Goal: Task Accomplishment & Management: Use online tool/utility

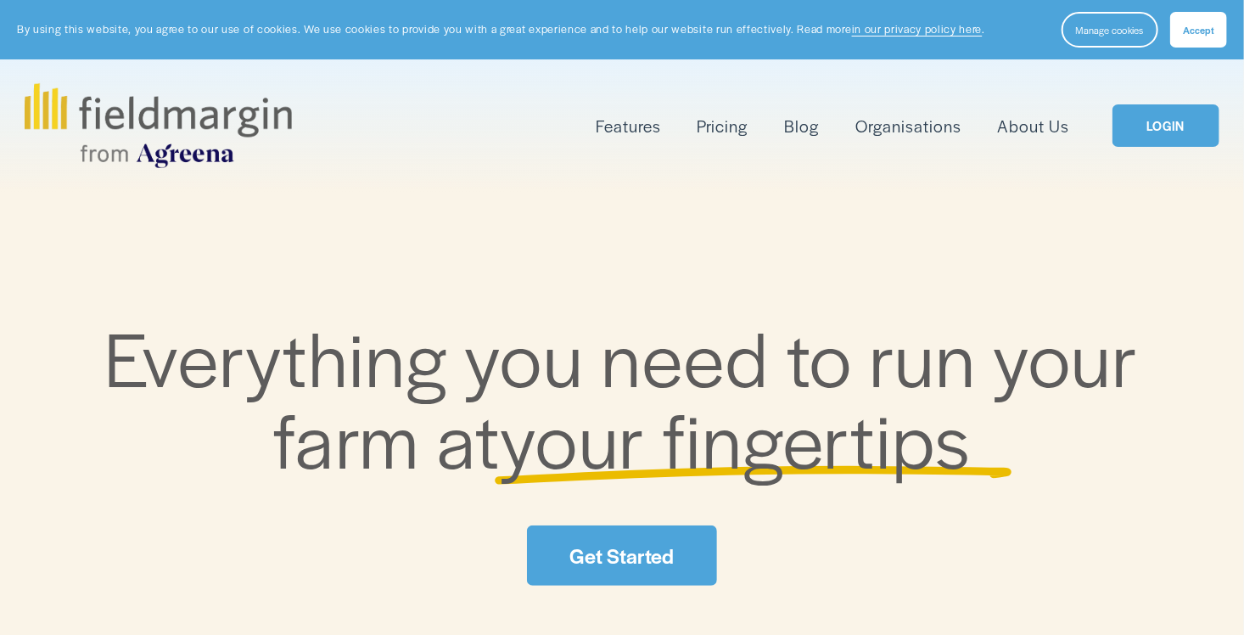
click at [1147, 124] on link "LOGIN" at bounding box center [1165, 125] width 107 height 43
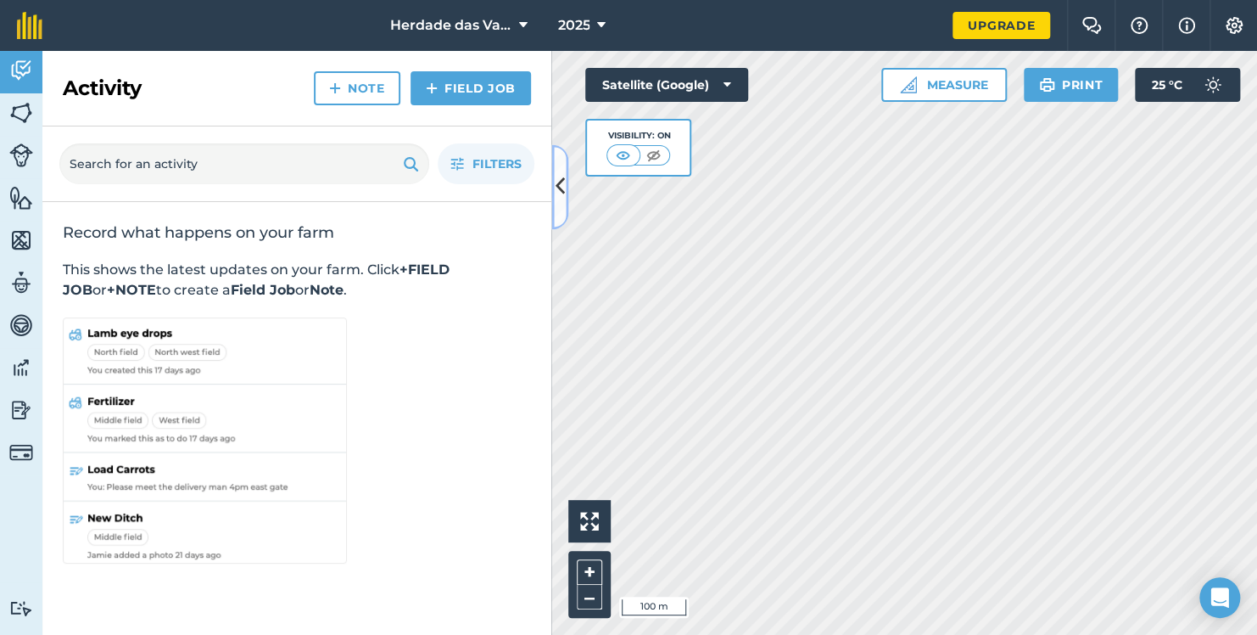
click at [558, 198] on icon at bounding box center [560, 187] width 9 height 30
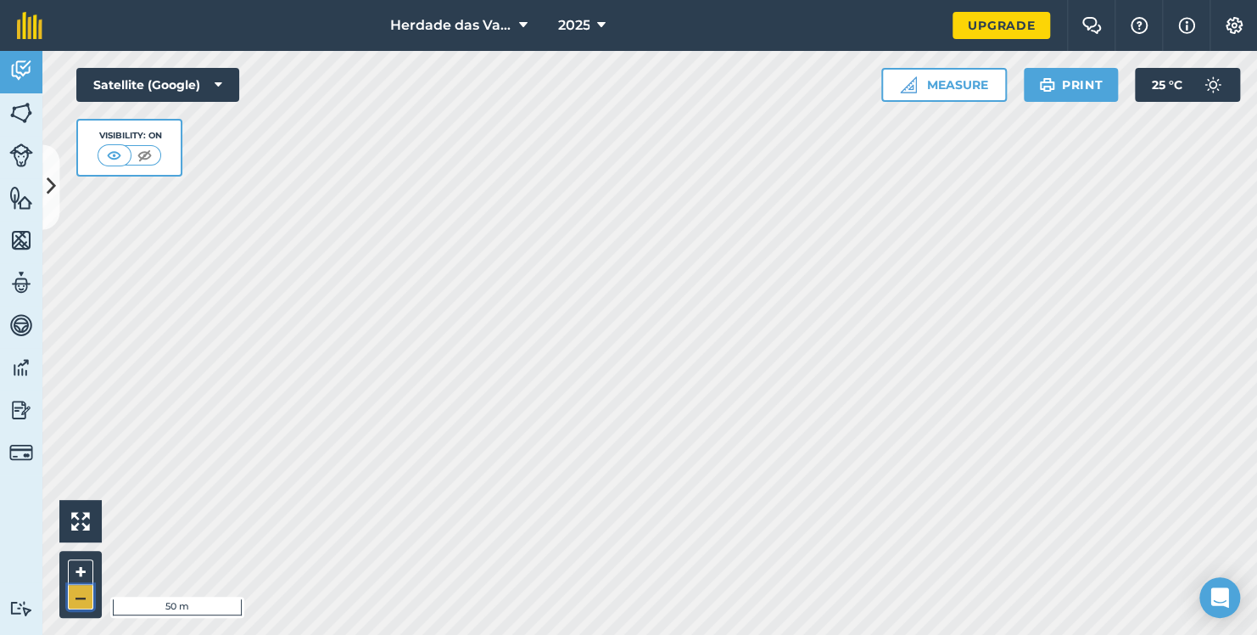
click at [76, 596] on button "–" at bounding box center [80, 597] width 25 height 25
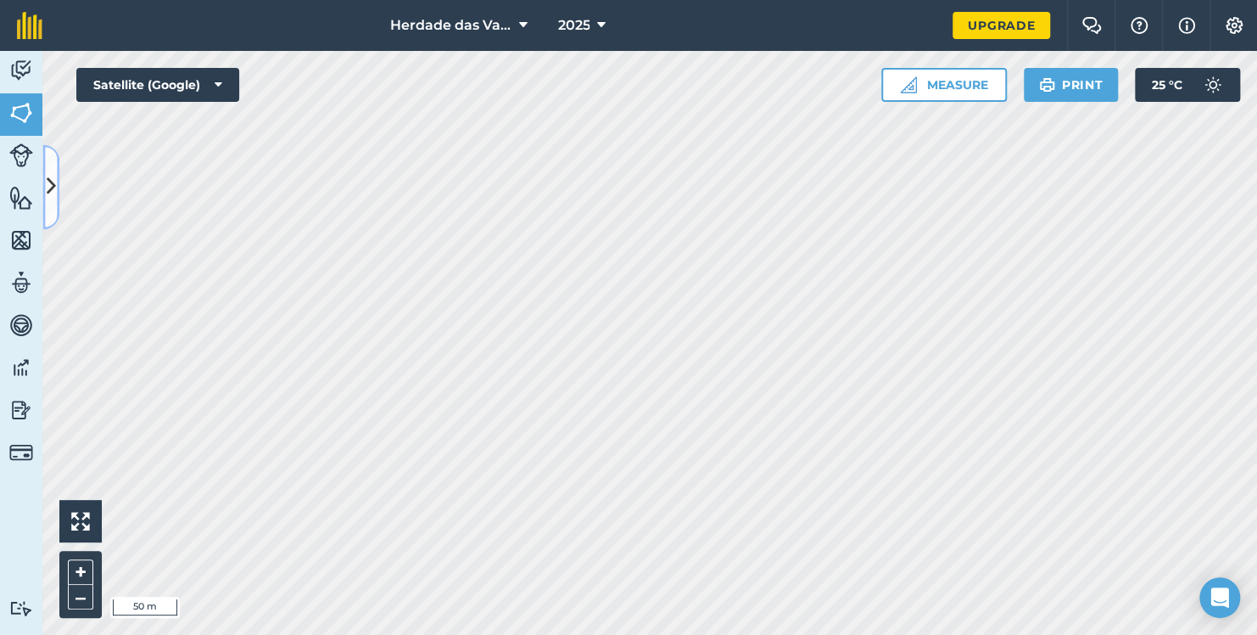
click at [55, 184] on icon at bounding box center [51, 187] width 9 height 30
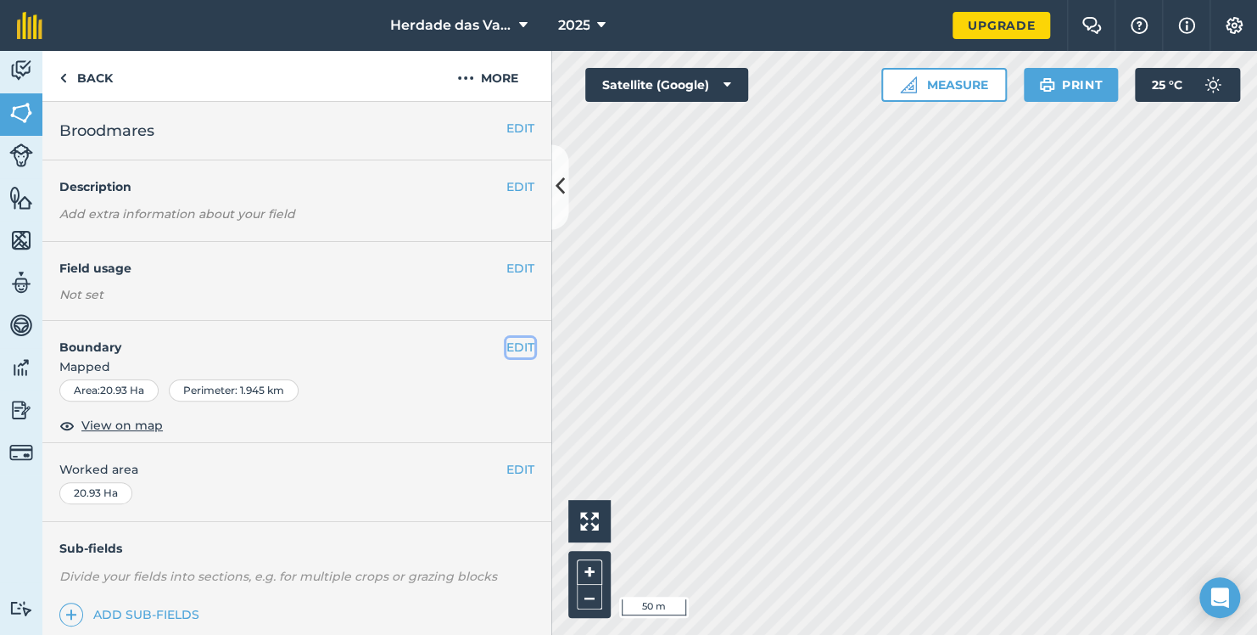
click at [511, 339] on button "EDIT" at bounding box center [521, 347] width 28 height 19
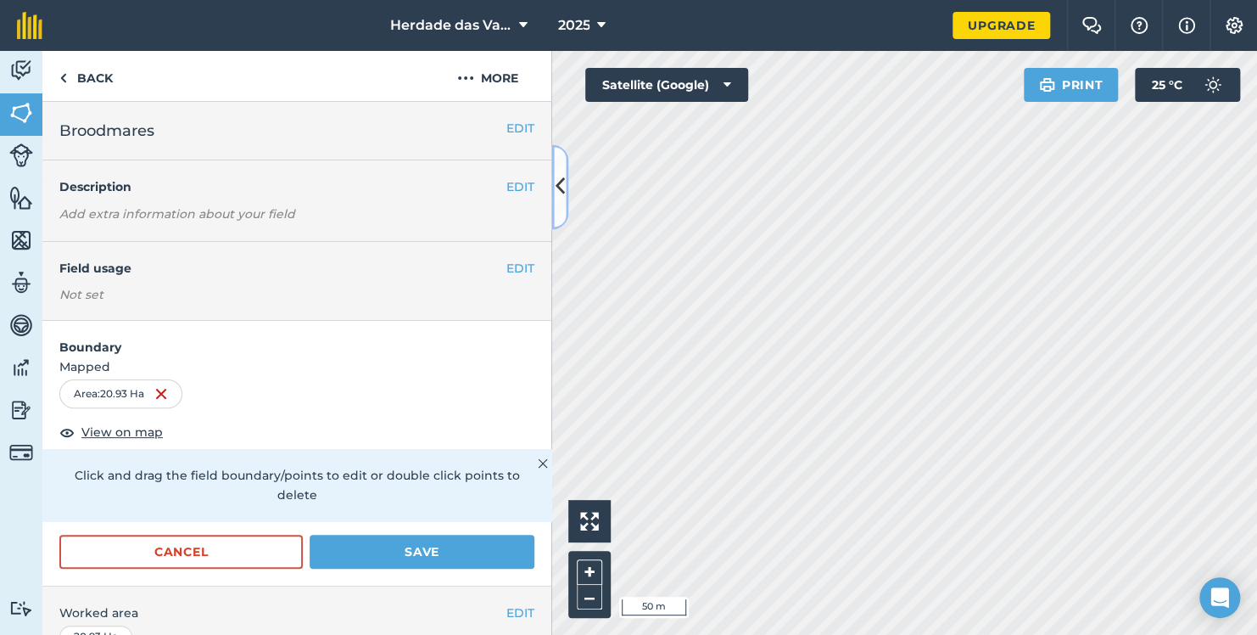
click at [557, 197] on icon at bounding box center [560, 187] width 9 height 30
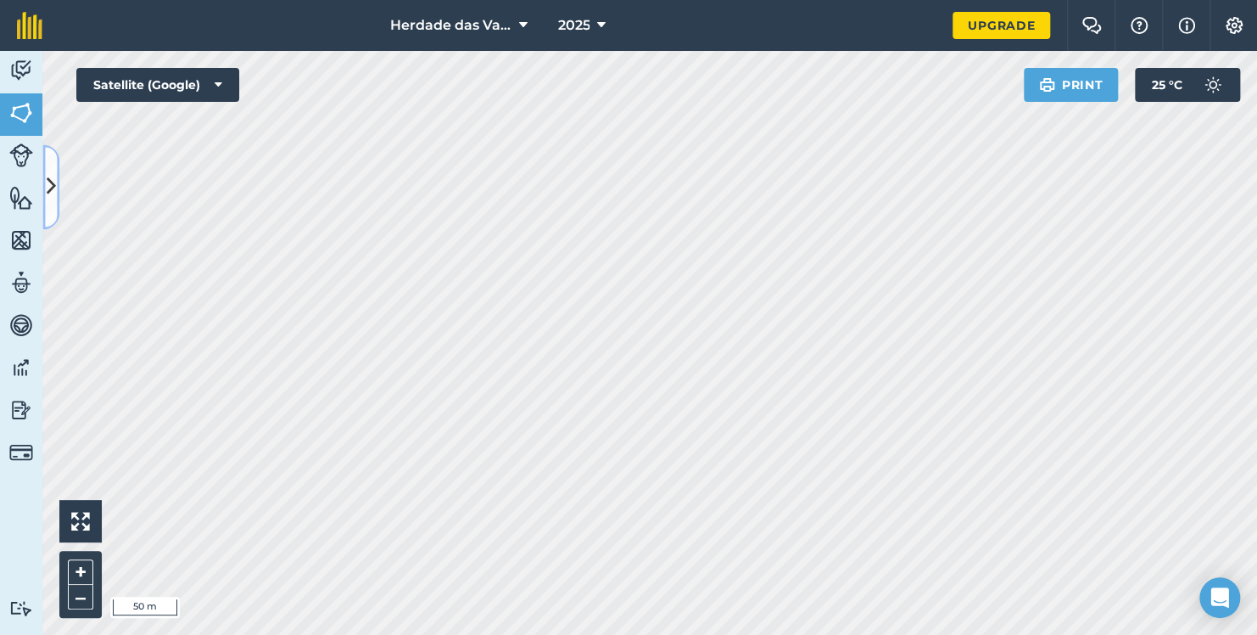
click at [55, 176] on icon at bounding box center [51, 187] width 9 height 30
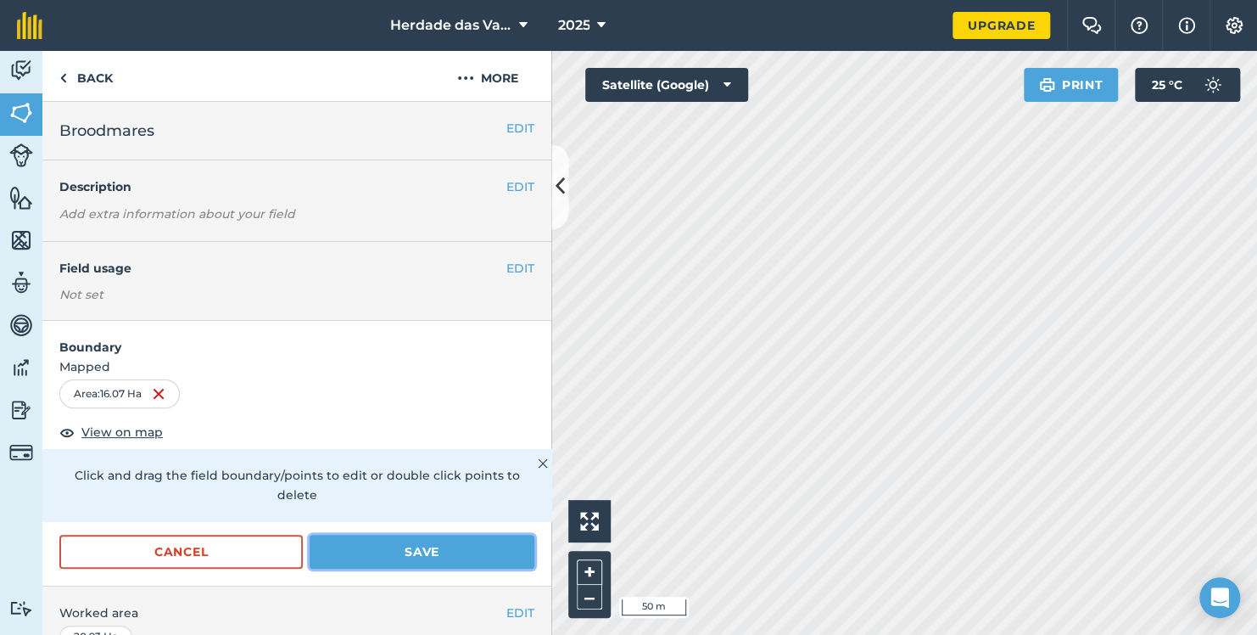
click at [452, 542] on button "Save" at bounding box center [422, 552] width 225 height 34
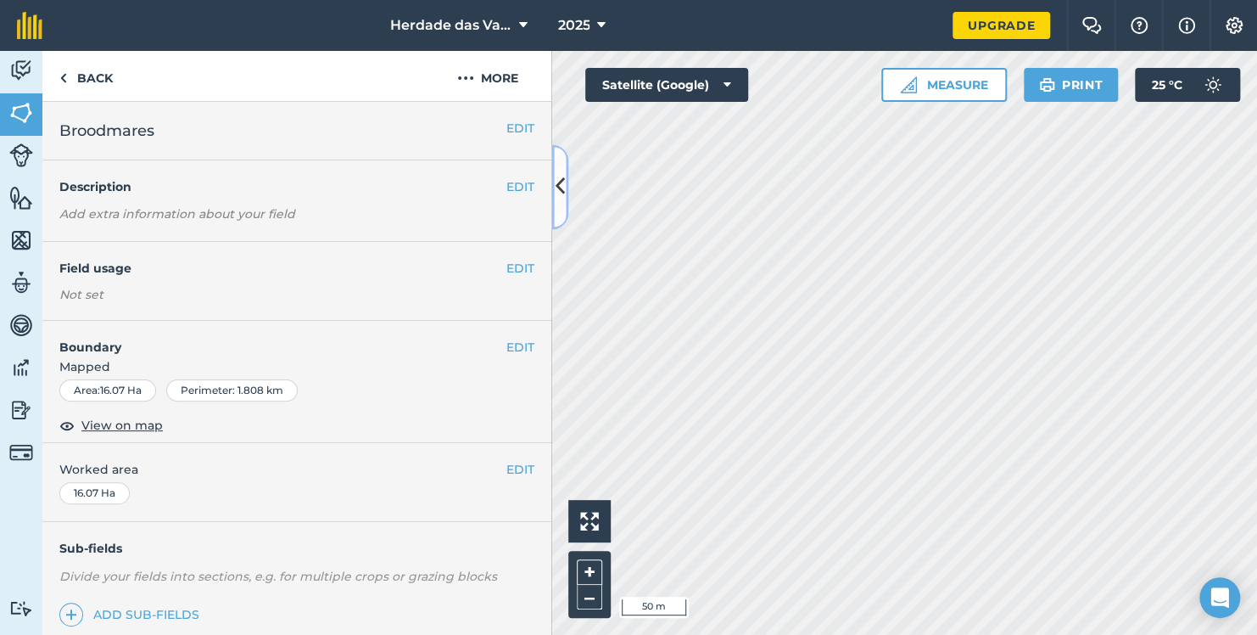
click at [563, 193] on icon at bounding box center [560, 187] width 9 height 30
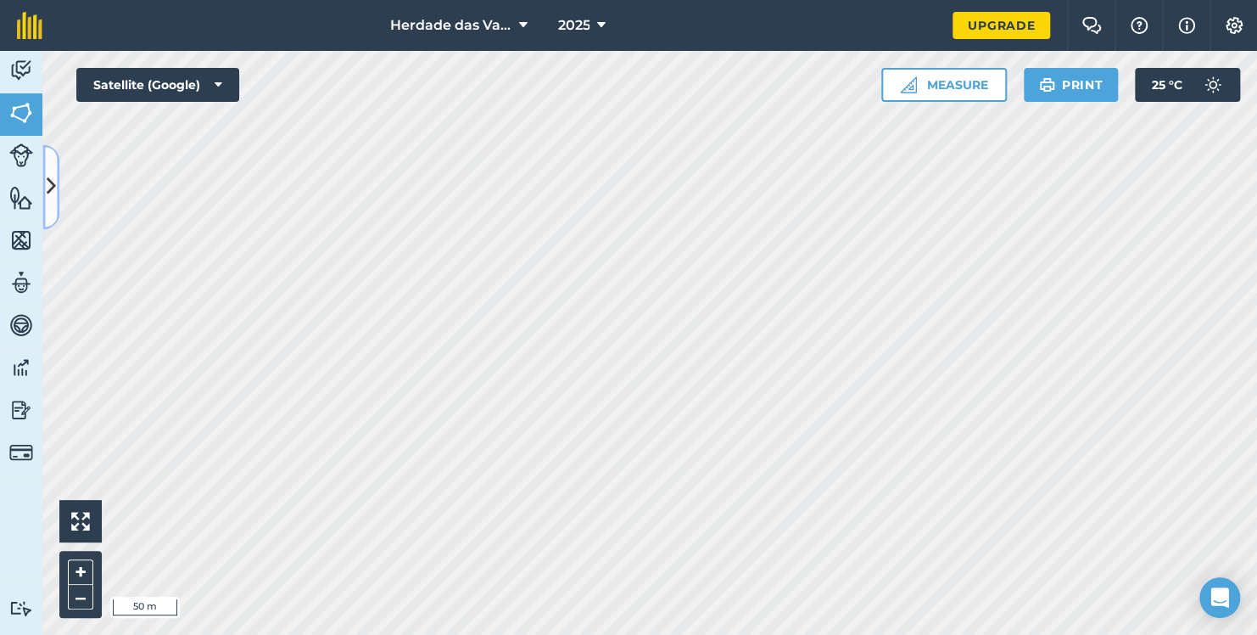
click at [55, 190] on icon at bounding box center [51, 187] width 9 height 30
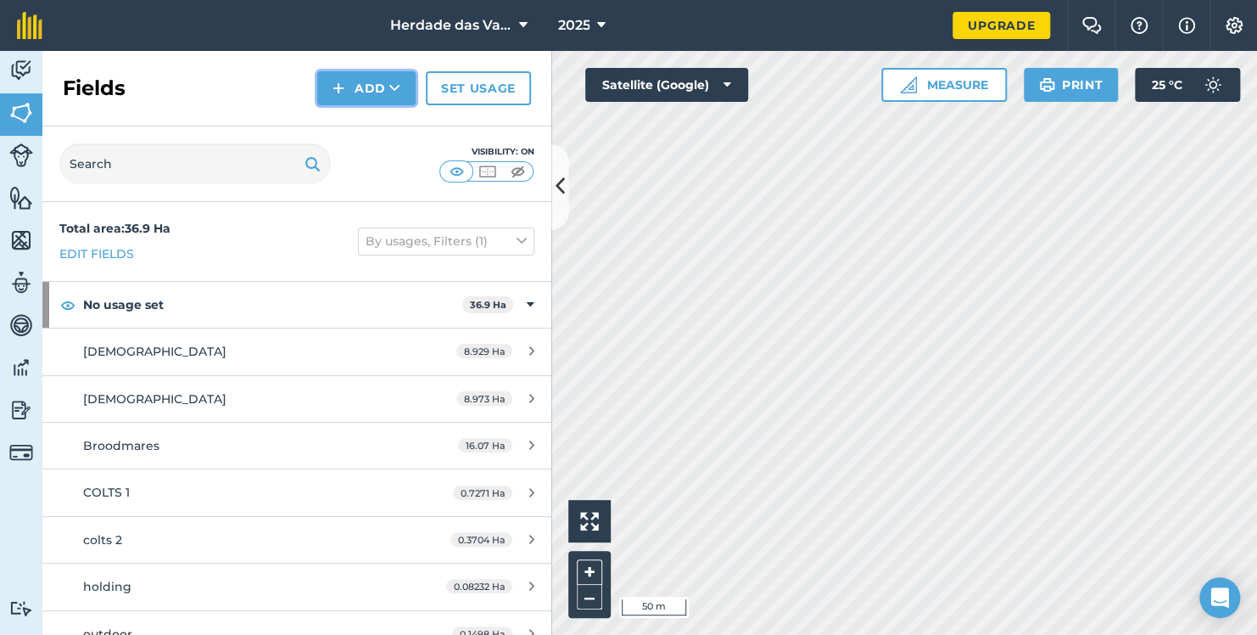
click at [384, 92] on button "Add" at bounding box center [366, 88] width 98 height 34
click at [384, 122] on link "Draw" at bounding box center [366, 126] width 93 height 37
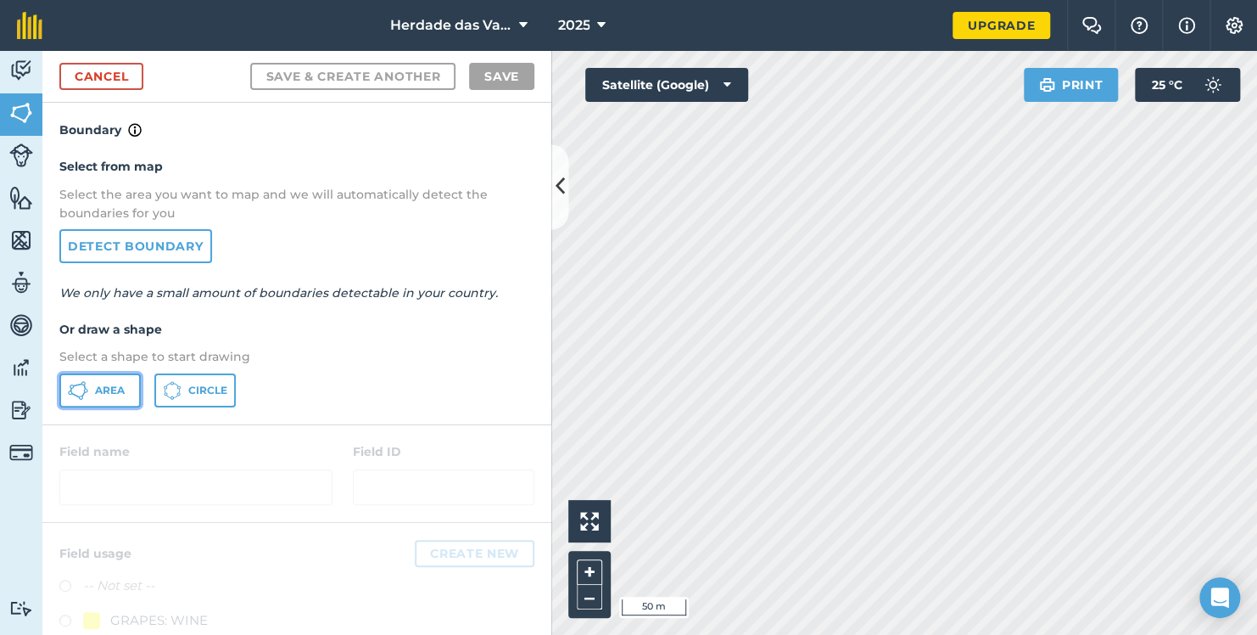
click at [98, 387] on span "Area" at bounding box center [110, 391] width 30 height 14
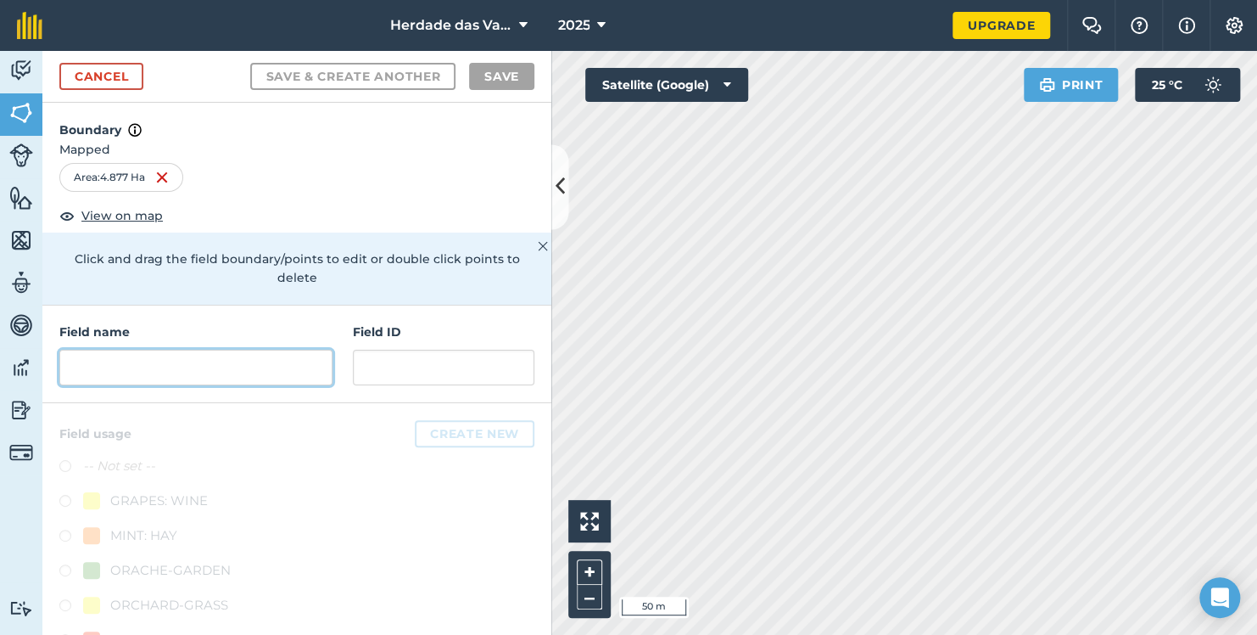
click at [175, 363] on input "text" at bounding box center [195, 368] width 273 height 36
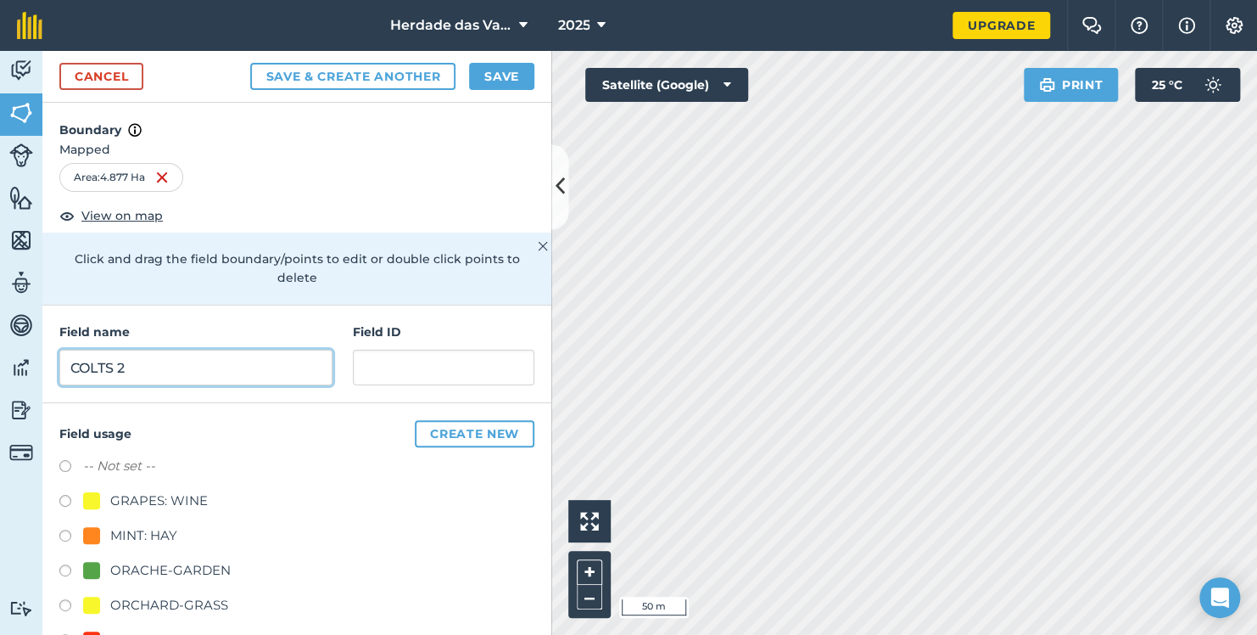
type input "COLTS 2"
click at [515, 81] on button "Save" at bounding box center [501, 76] width 65 height 27
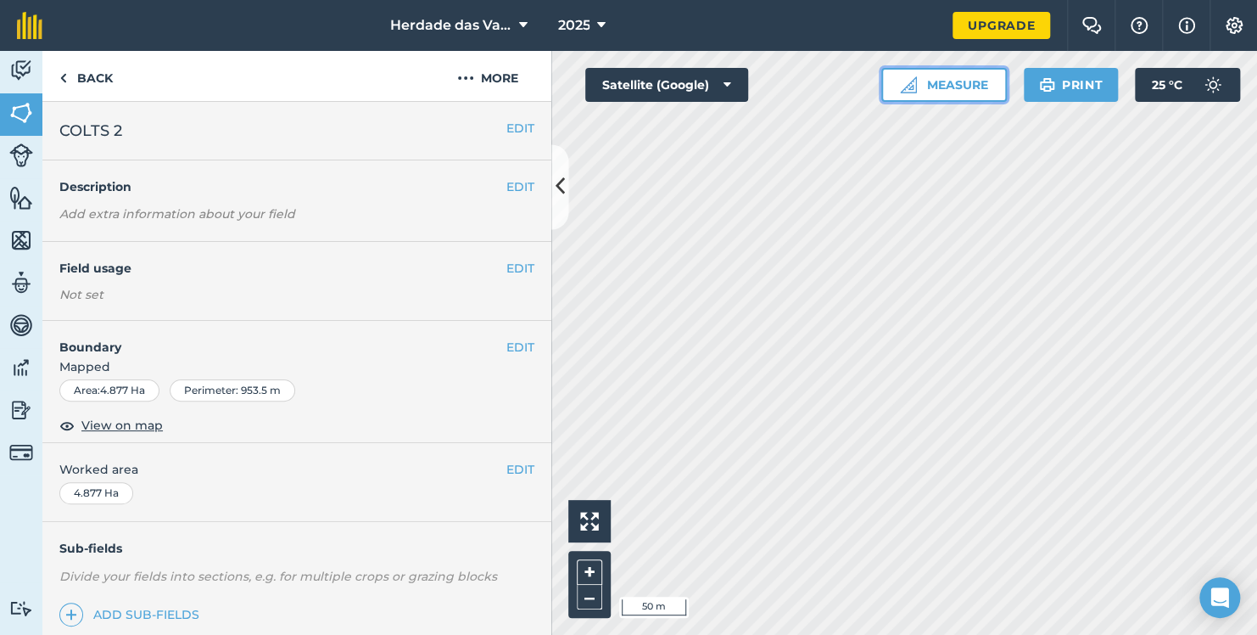
click at [954, 100] on button "Measure" at bounding box center [945, 85] width 126 height 34
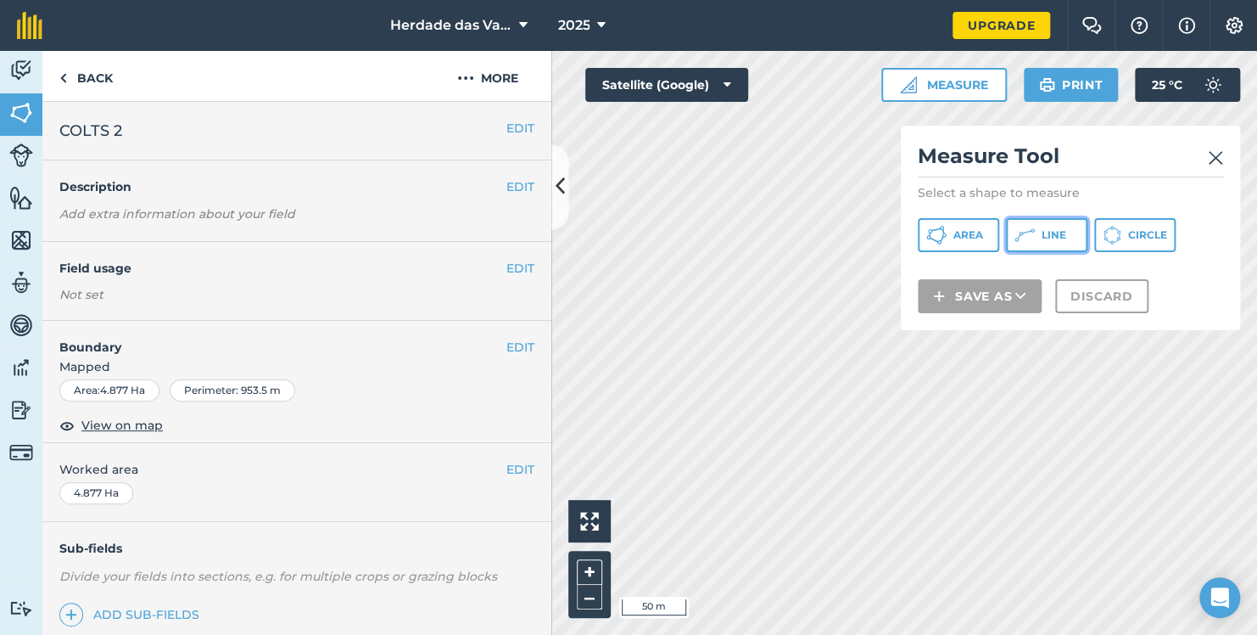
click at [1038, 245] on button "Line" at bounding box center [1046, 235] width 81 height 34
click at [1210, 156] on img at bounding box center [1215, 158] width 15 height 20
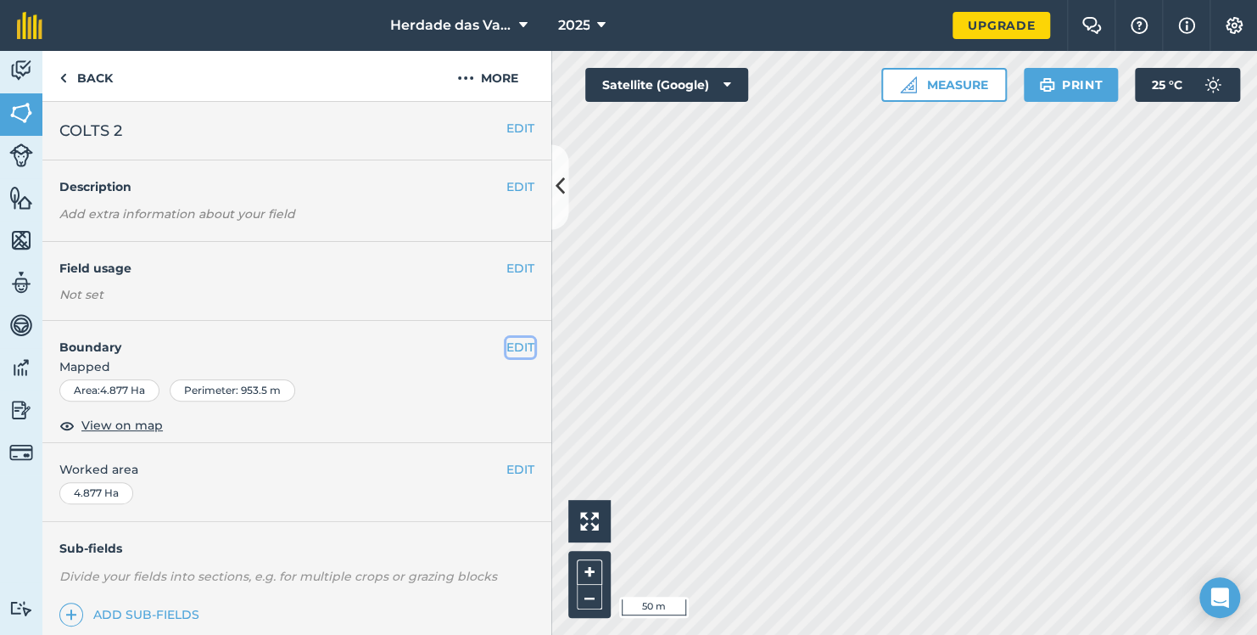
click at [517, 345] on button "EDIT" at bounding box center [521, 347] width 28 height 19
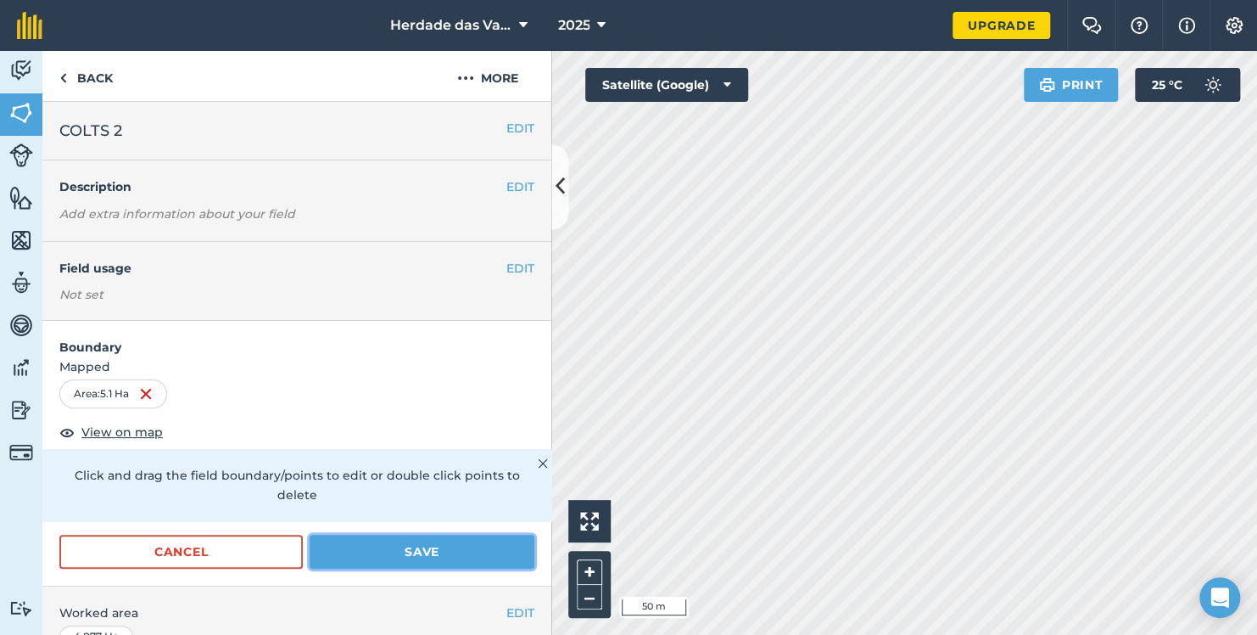
click at [440, 550] on button "Save" at bounding box center [422, 552] width 225 height 34
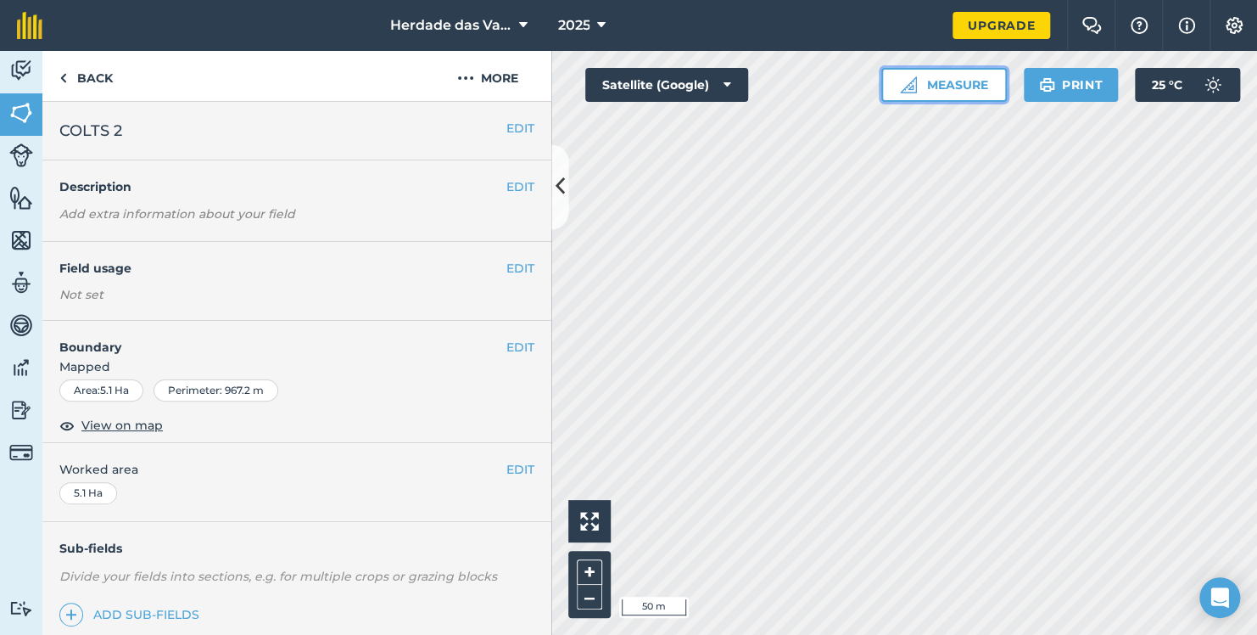
click at [964, 85] on button "Measure" at bounding box center [945, 85] width 126 height 34
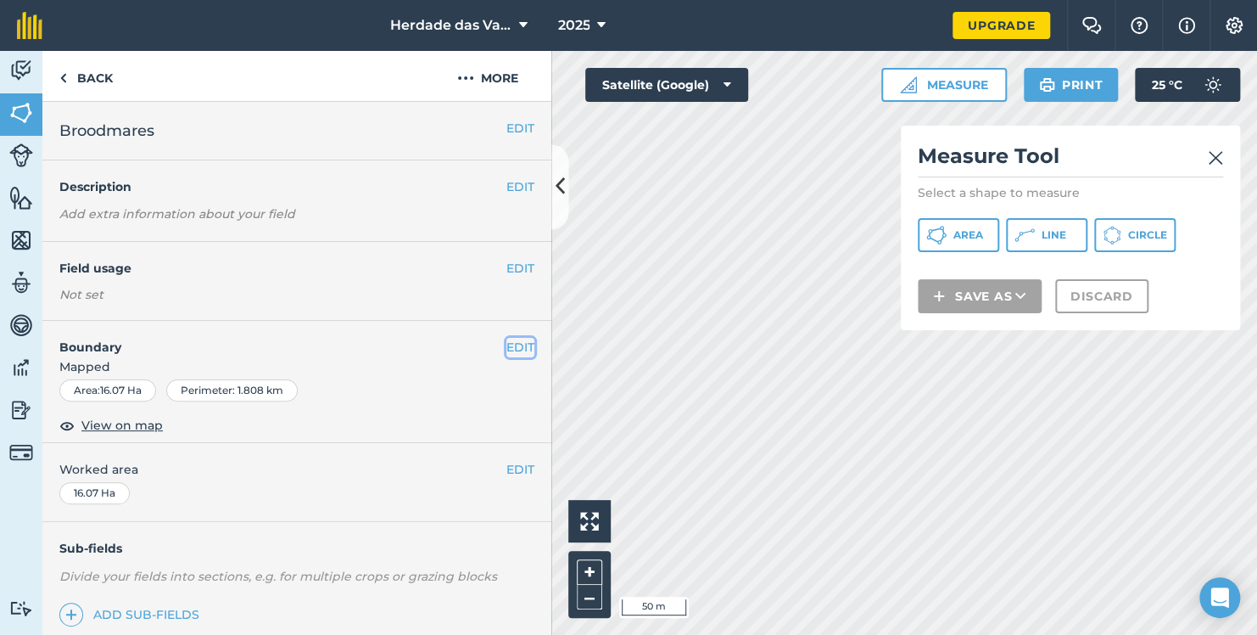
click at [508, 350] on button "EDIT" at bounding box center [521, 347] width 28 height 19
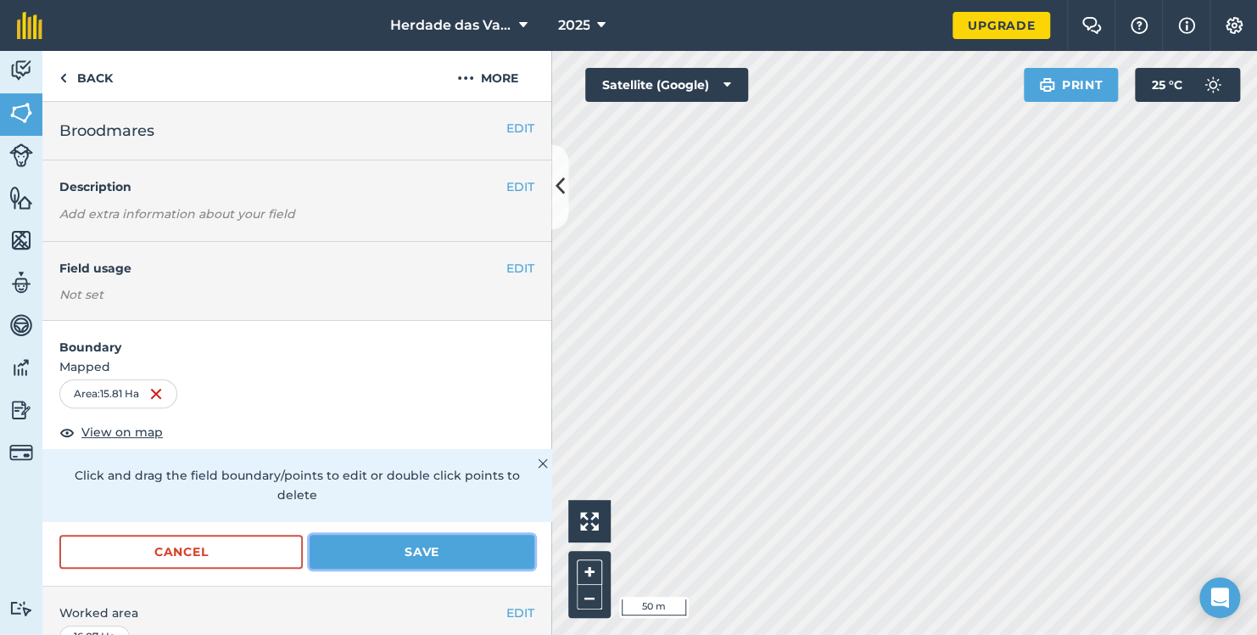
click at [454, 553] on button "Save" at bounding box center [422, 552] width 225 height 34
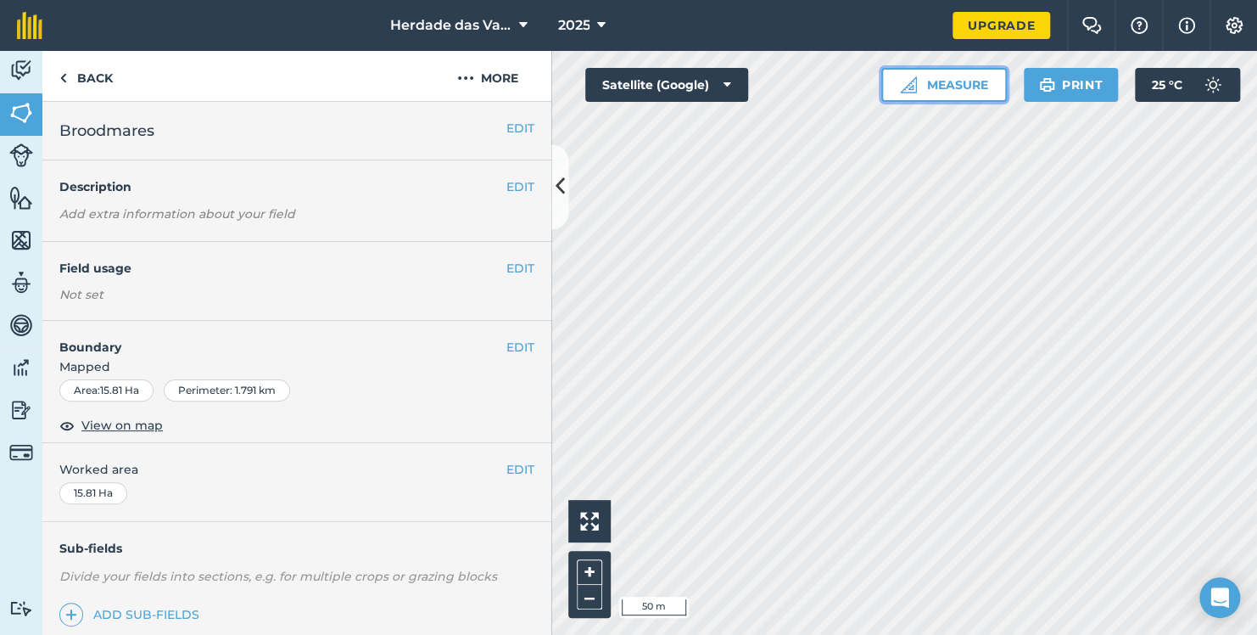
click at [944, 85] on button "Measure" at bounding box center [945, 85] width 126 height 34
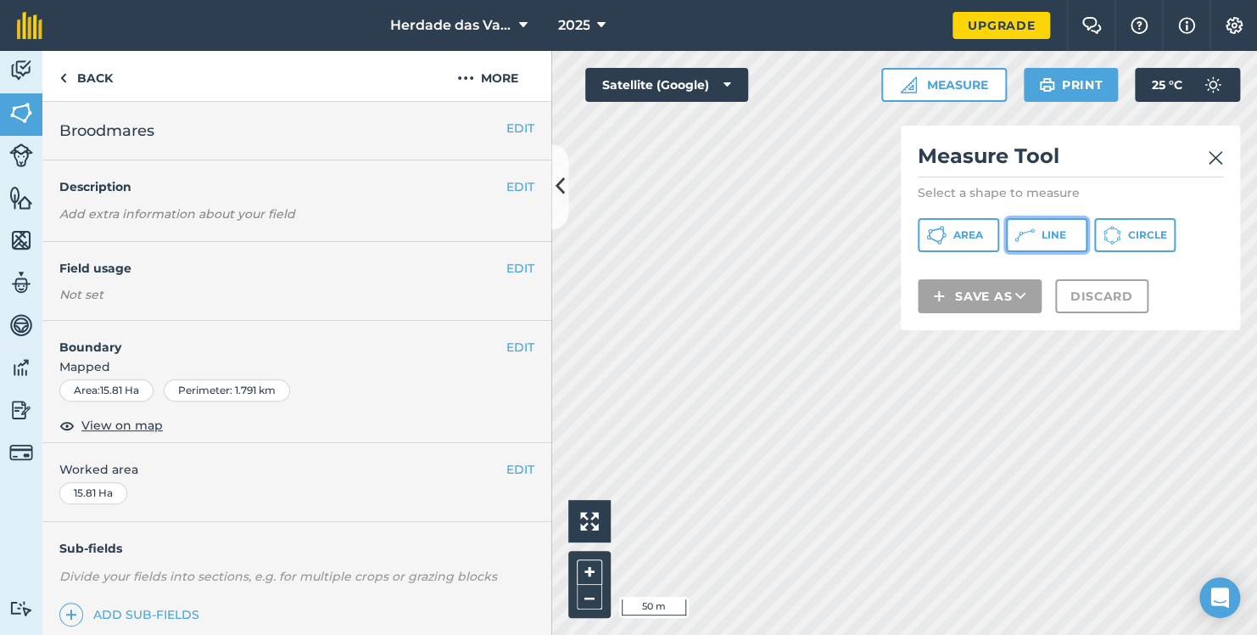
click at [1033, 231] on icon at bounding box center [1032, 229] width 3 height 3
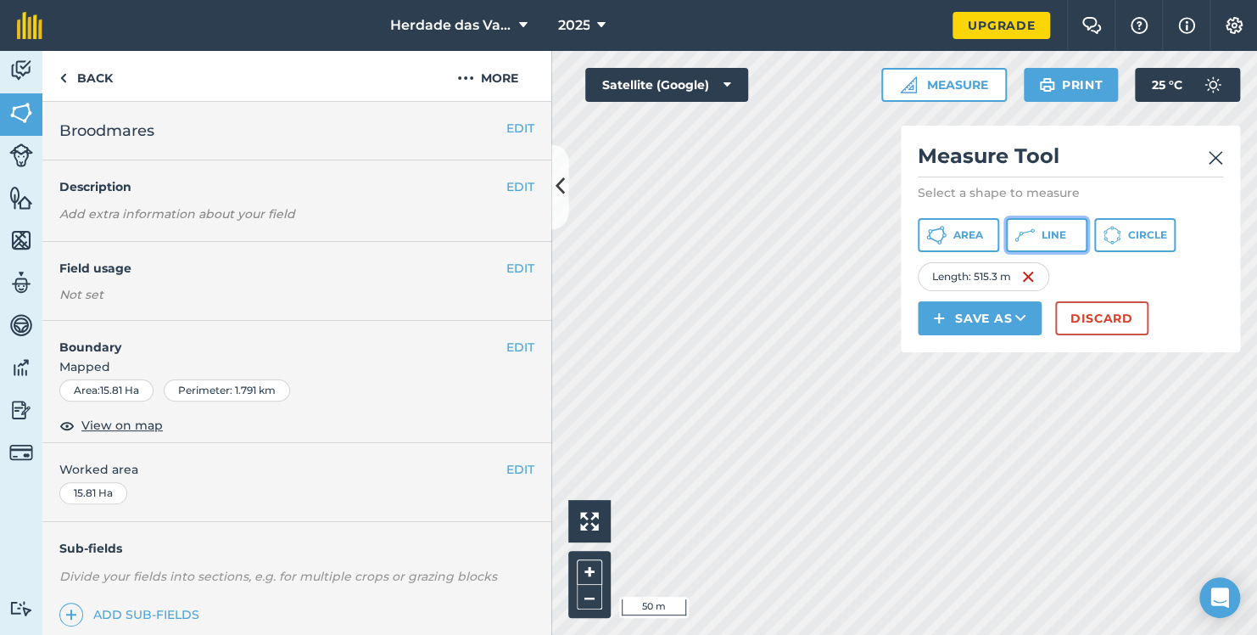
click at [1030, 231] on icon at bounding box center [1025, 235] width 20 height 20
click at [1027, 234] on icon at bounding box center [1025, 235] width 20 height 20
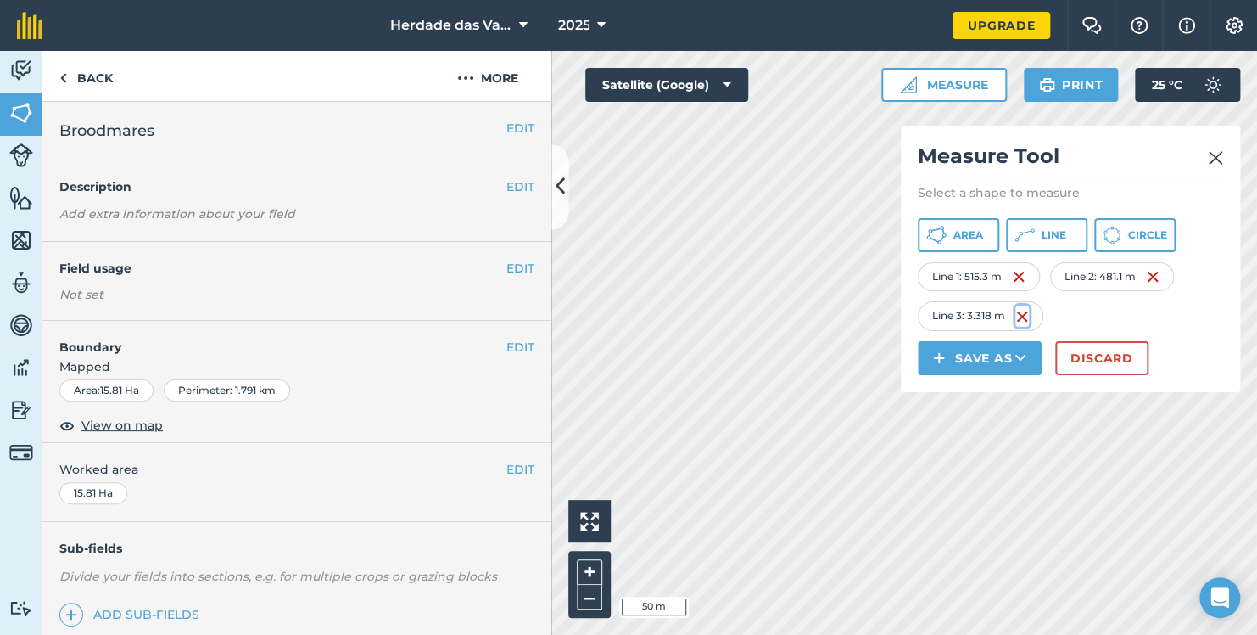
click at [1022, 317] on img at bounding box center [1023, 316] width 14 height 20
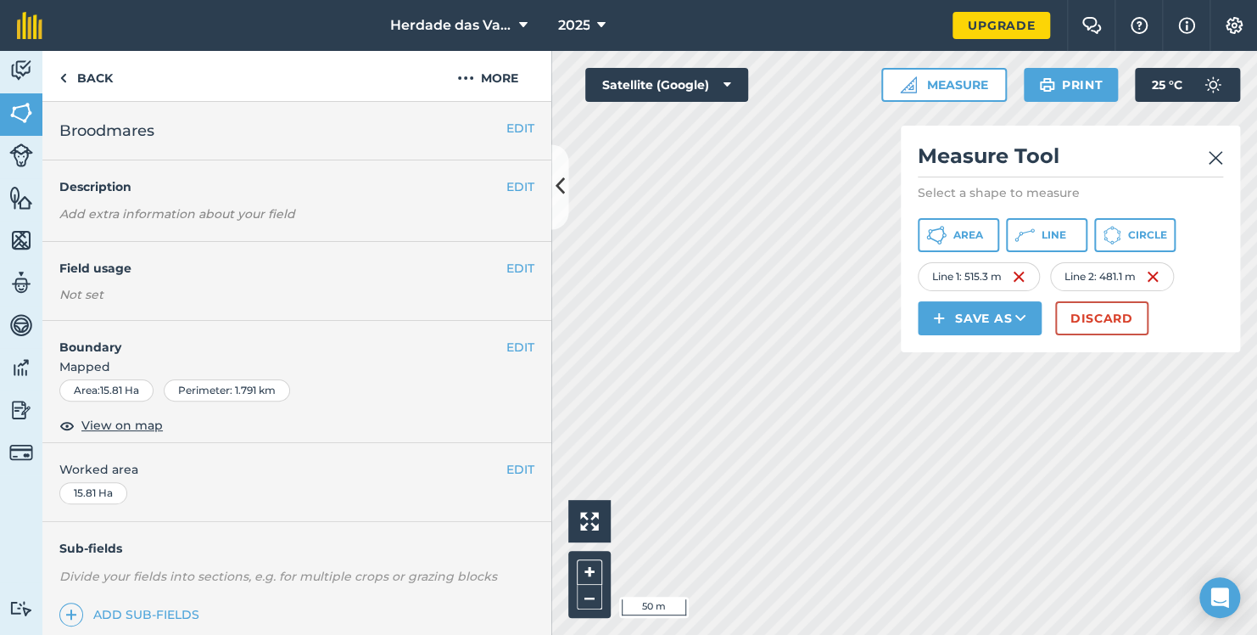
click at [1214, 150] on img at bounding box center [1215, 158] width 15 height 20
